Goal: Transaction & Acquisition: Purchase product/service

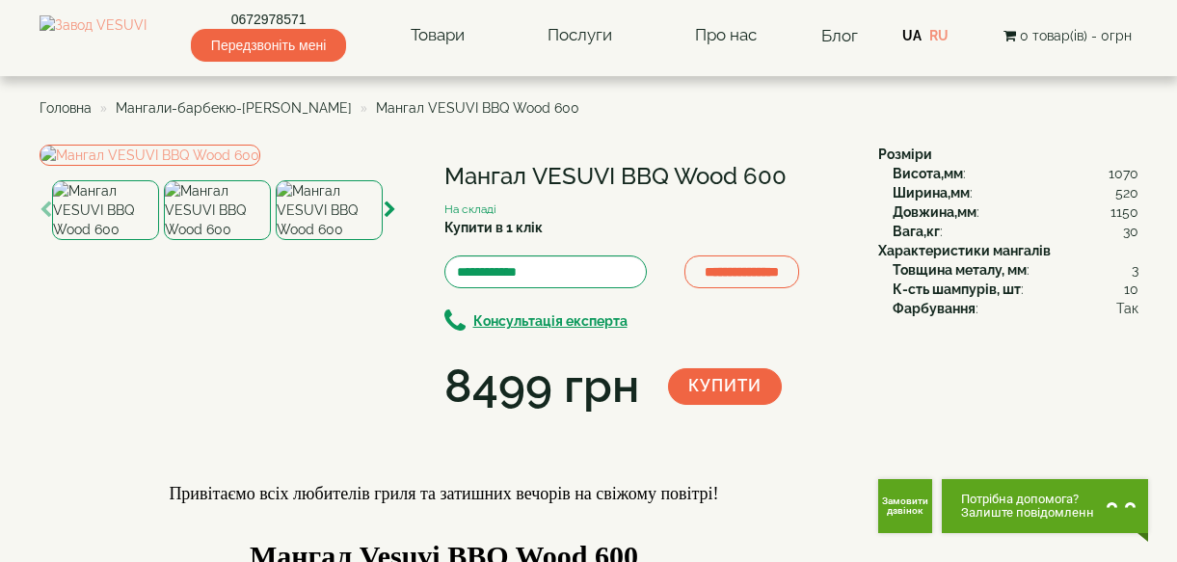
click at [211, 240] on img at bounding box center [217, 210] width 107 height 60
click at [319, 240] on img at bounding box center [329, 210] width 107 height 60
click at [268, 240] on div at bounding box center [217, 210] width 107 height 60
click at [204, 240] on img at bounding box center [217, 210] width 107 height 60
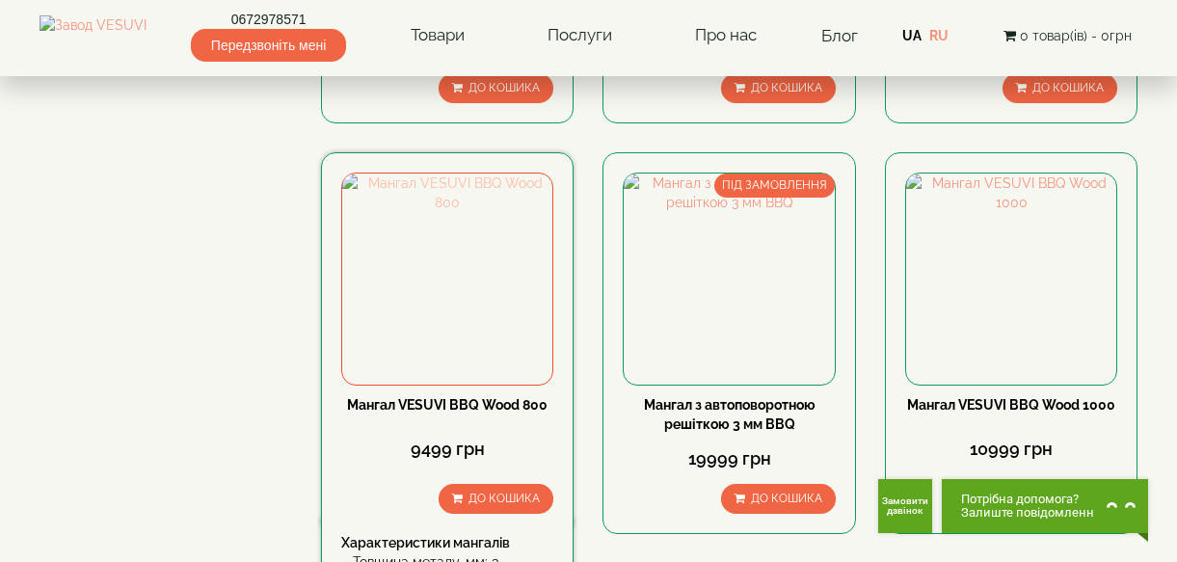
scroll to position [1344, 0]
